Goal: Transaction & Acquisition: Purchase product/service

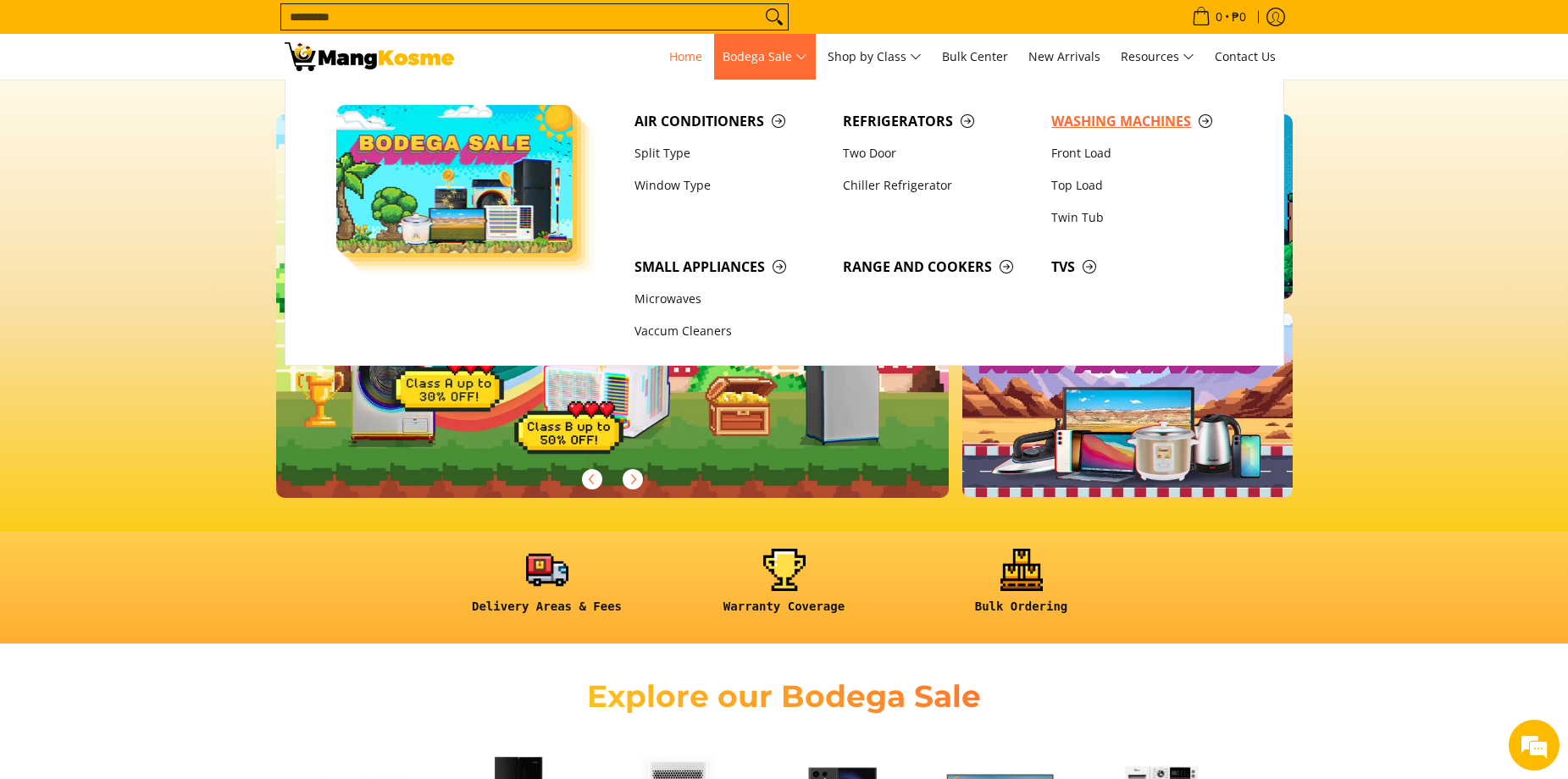
click at [1092, 117] on span "Washing Machines" at bounding box center [1147, 121] width 191 height 21
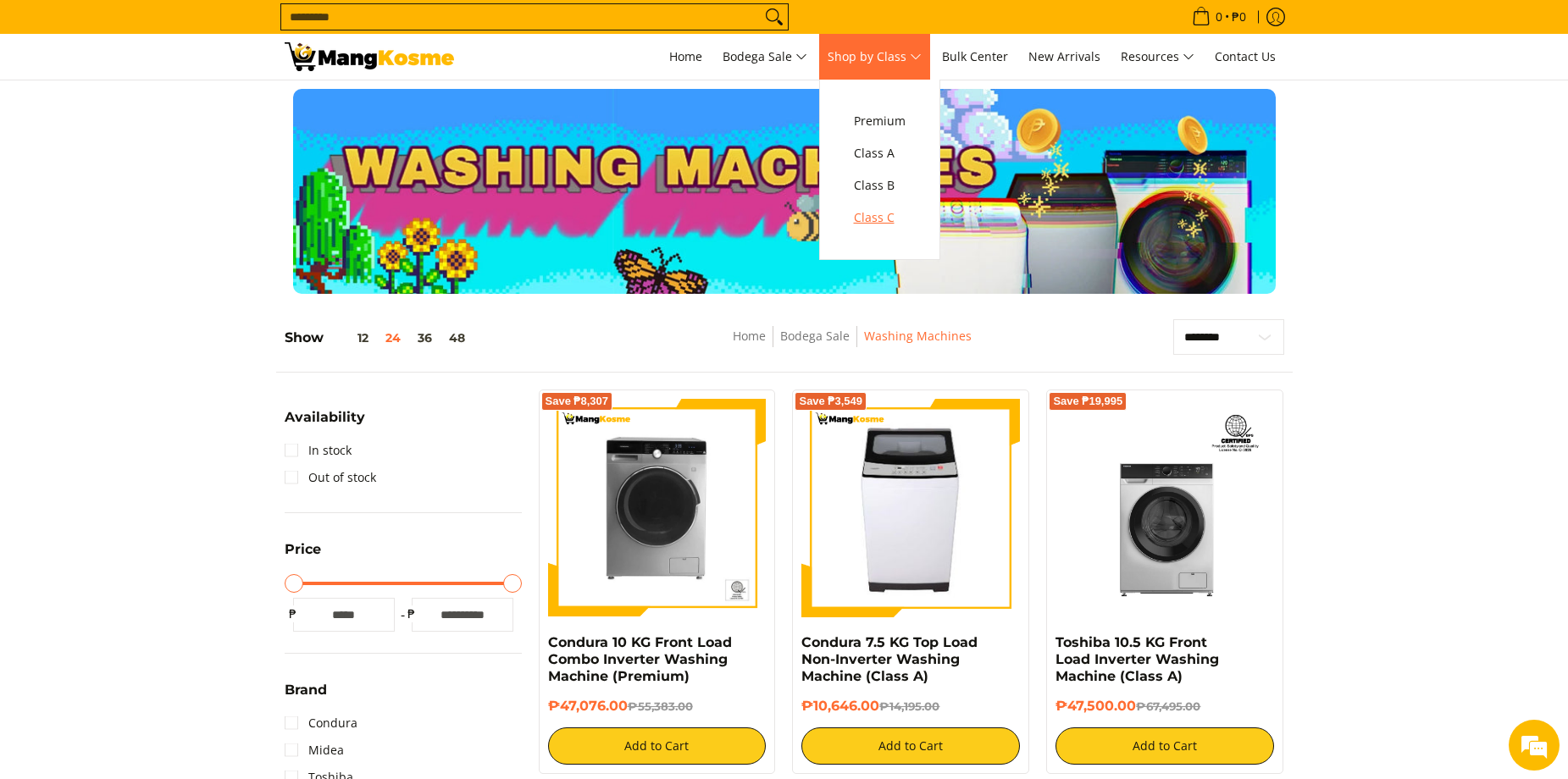
click at [884, 219] on span "Class C" at bounding box center [879, 218] width 52 height 21
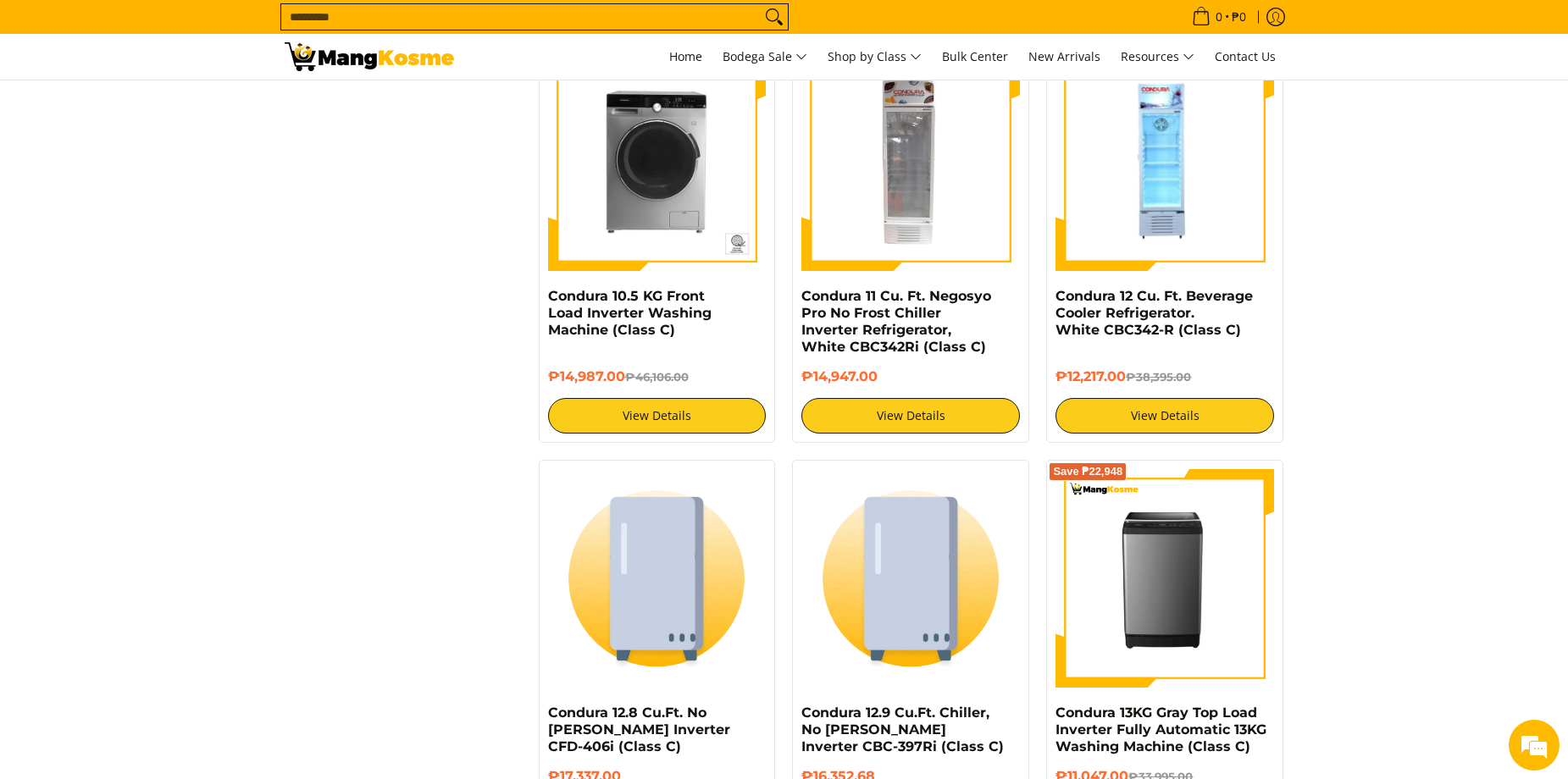
scroll to position [2879, 0]
